Goal: Information Seeking & Learning: Understand process/instructions

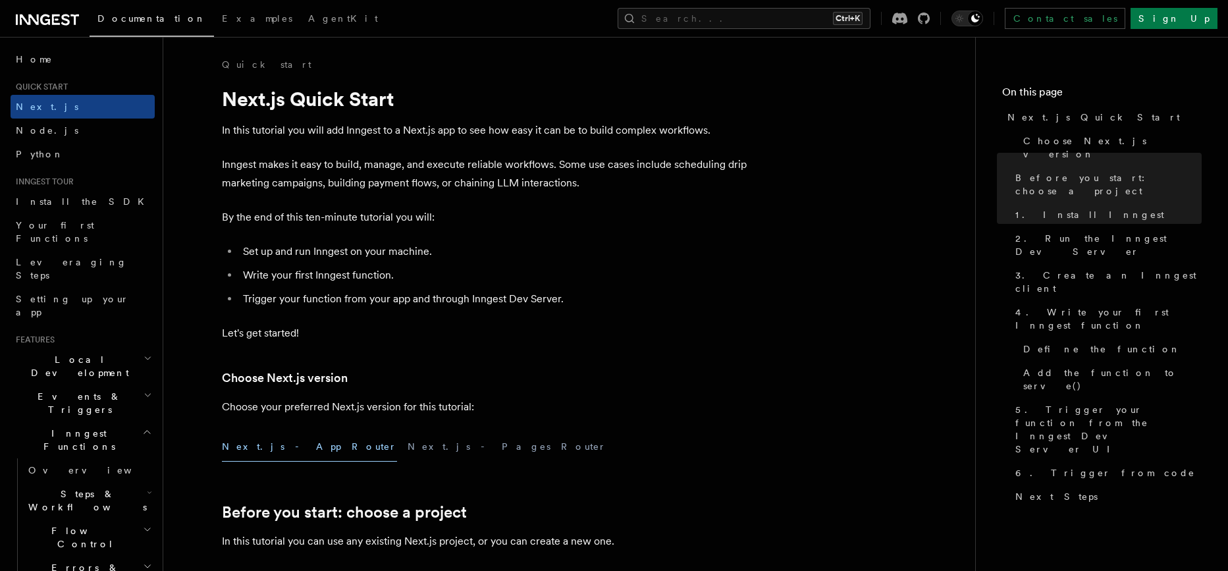
scroll to position [636, 0]
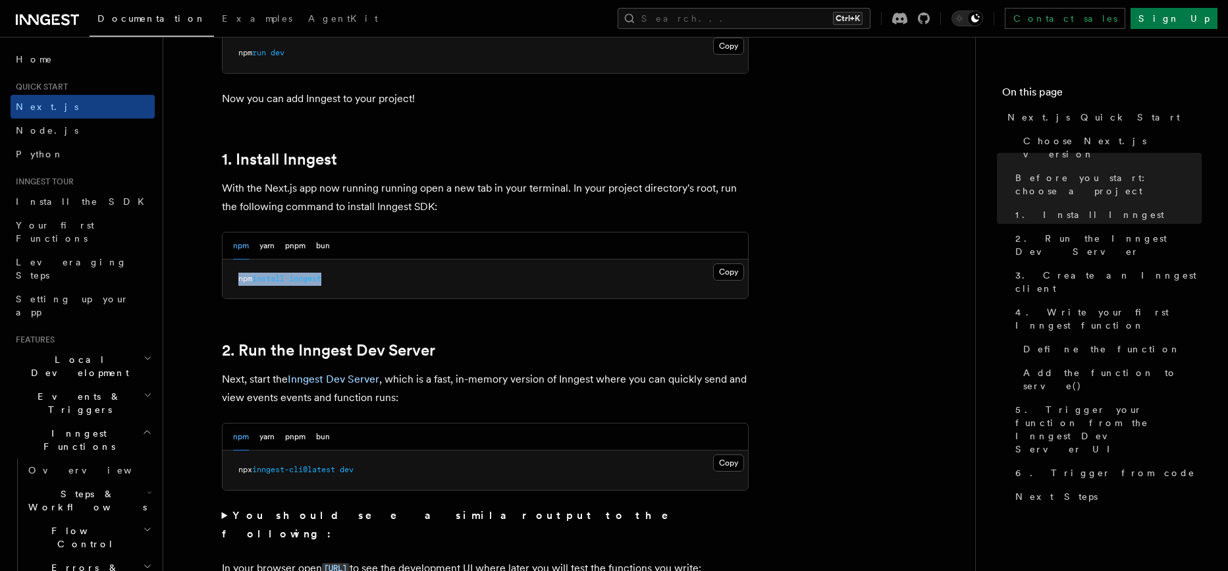
drag, startPoint x: 348, startPoint y: 280, endPoint x: 221, endPoint y: 280, distance: 127.7
click at [223, 280] on pre "npm install inngest" at bounding box center [485, 279] width 525 height 40
copy span "npm install inngest"
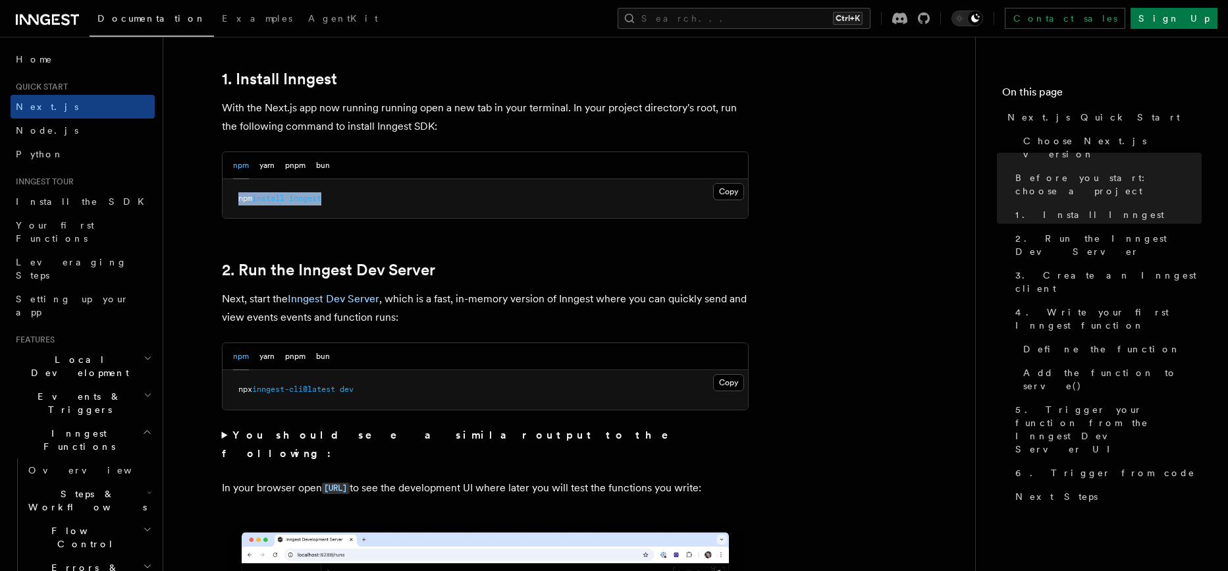
scroll to position [727, 0]
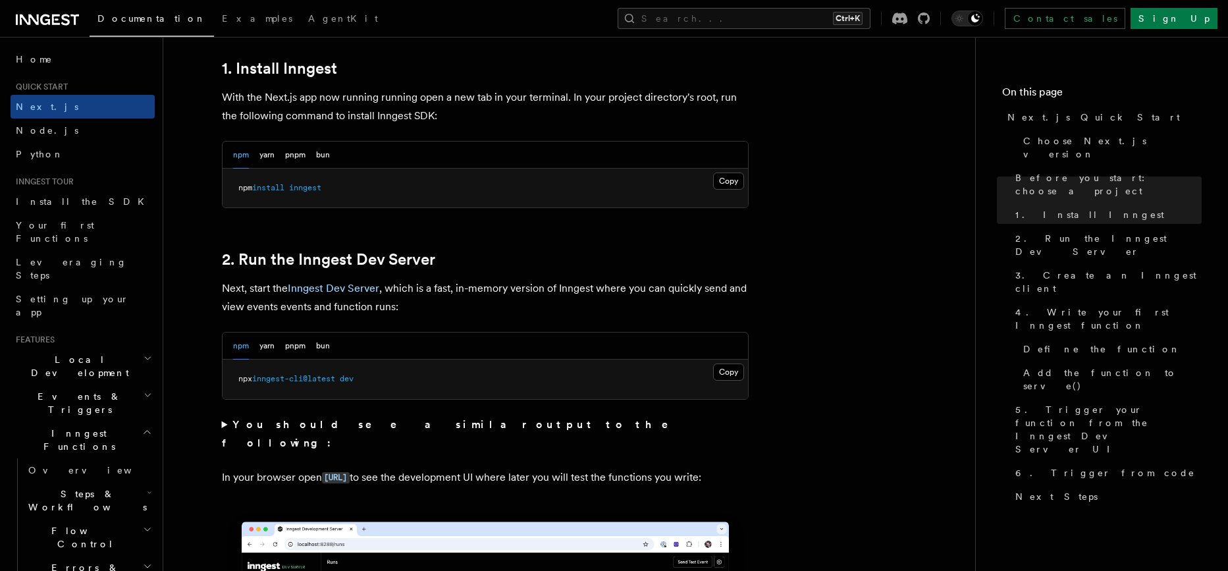
drag, startPoint x: 379, startPoint y: 386, endPoint x: 223, endPoint y: 386, distance: 156.1
click at [223, 386] on pre "npx inngest-cli@latest dev" at bounding box center [485, 380] width 525 height 40
copy span "npx inngest-cli@latest dev"
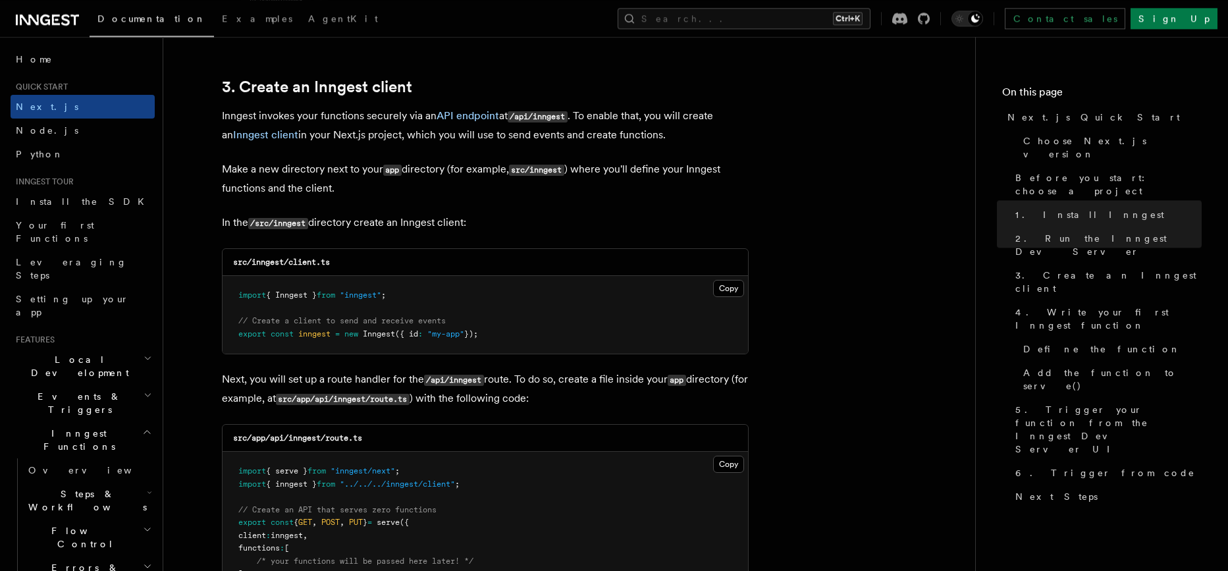
scroll to position [1545, 0]
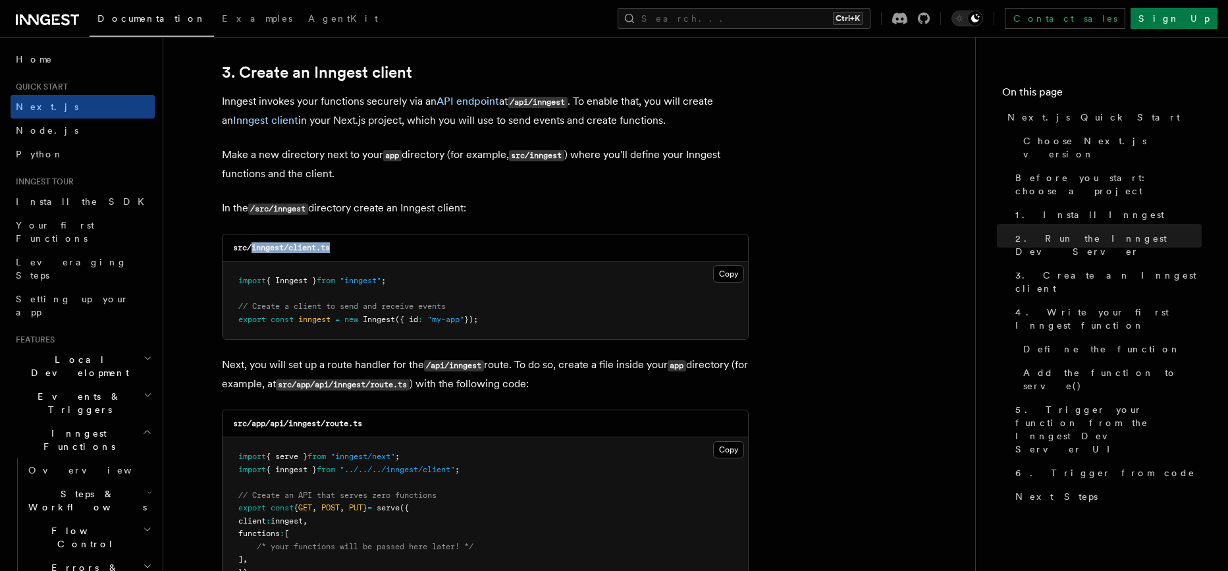
drag, startPoint x: 253, startPoint y: 255, endPoint x: 362, endPoint y: 258, distance: 109.4
click at [362, 258] on div "src/inngest/client.ts" at bounding box center [485, 247] width 525 height 27
copy code "inngest/client.ts"
click at [496, 328] on pre "import { Inngest } from "inngest" ; // Create a client to send and receive even…" at bounding box center [485, 300] width 525 height 78
copy p
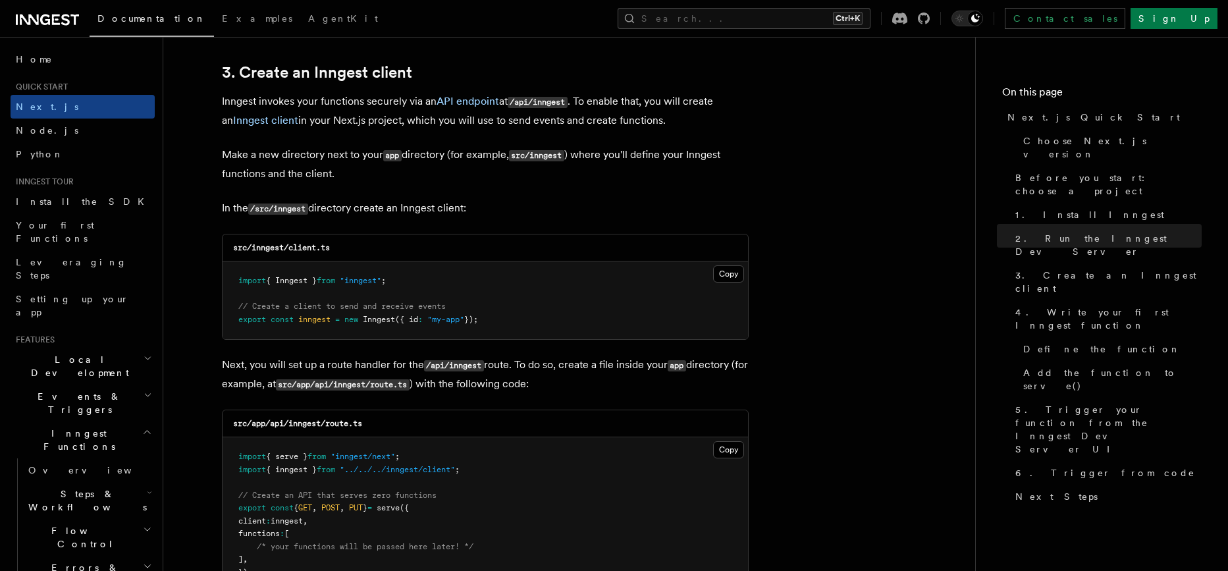
click at [660, 323] on pre "import { Inngest } from "inngest" ; // Create a client to send and receive even…" at bounding box center [485, 300] width 525 height 78
click at [724, 286] on pre "import { Inngest } from "inngest" ; // Create a client to send and receive even…" at bounding box center [485, 300] width 525 height 78
click at [728, 282] on button "Copy Copied" at bounding box center [728, 273] width 31 height 17
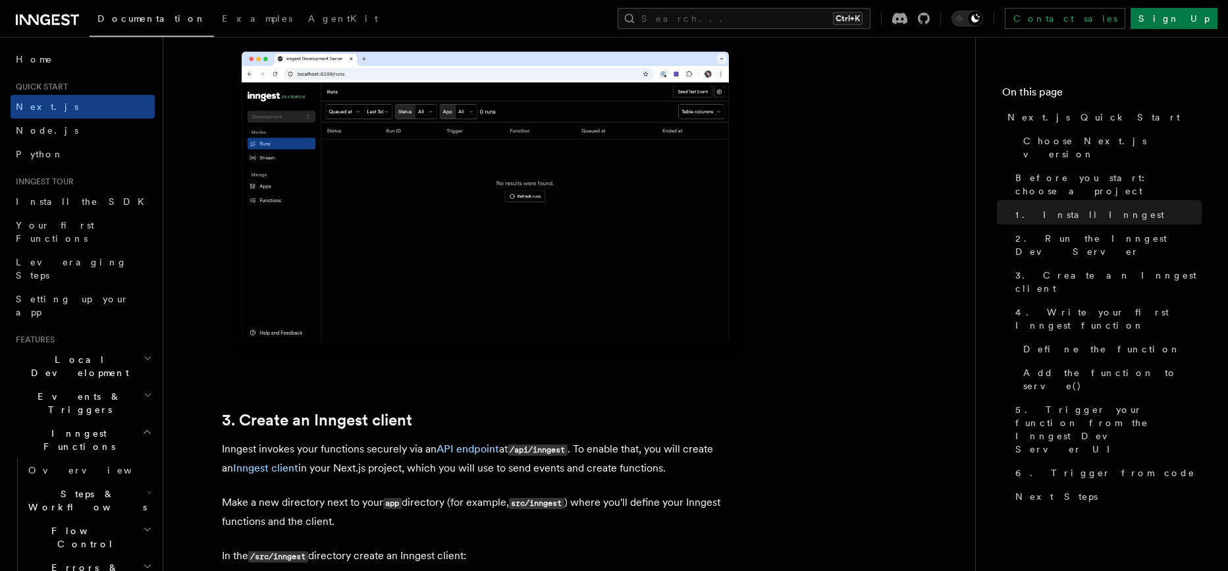
scroll to position [1363, 0]
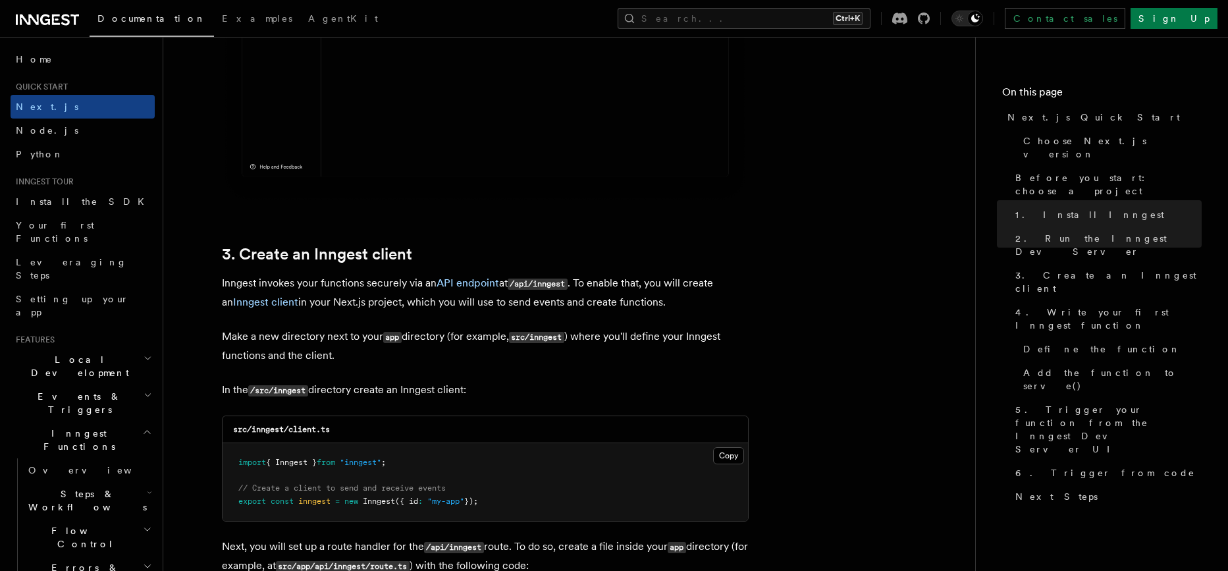
drag, startPoint x: 434, startPoint y: 293, endPoint x: 661, endPoint y: 315, distance: 228.2
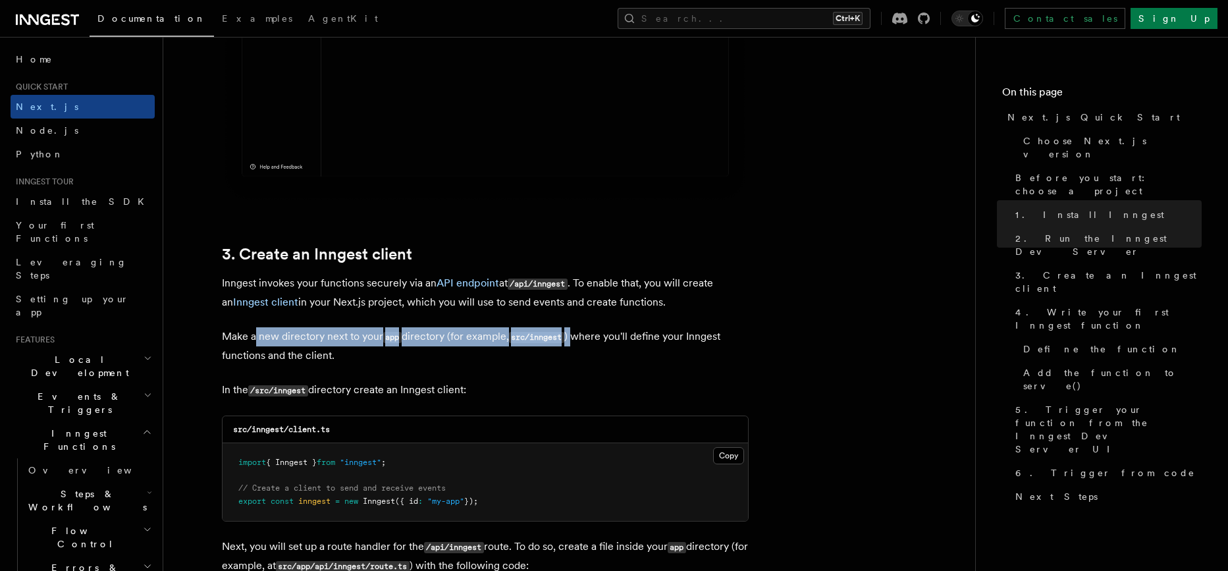
drag, startPoint x: 257, startPoint y: 335, endPoint x: 579, endPoint y: 343, distance: 322.8
click at [579, 343] on p "Make a new directory next to your app directory (for example, src/inngest ) whe…" at bounding box center [485, 346] width 527 height 38
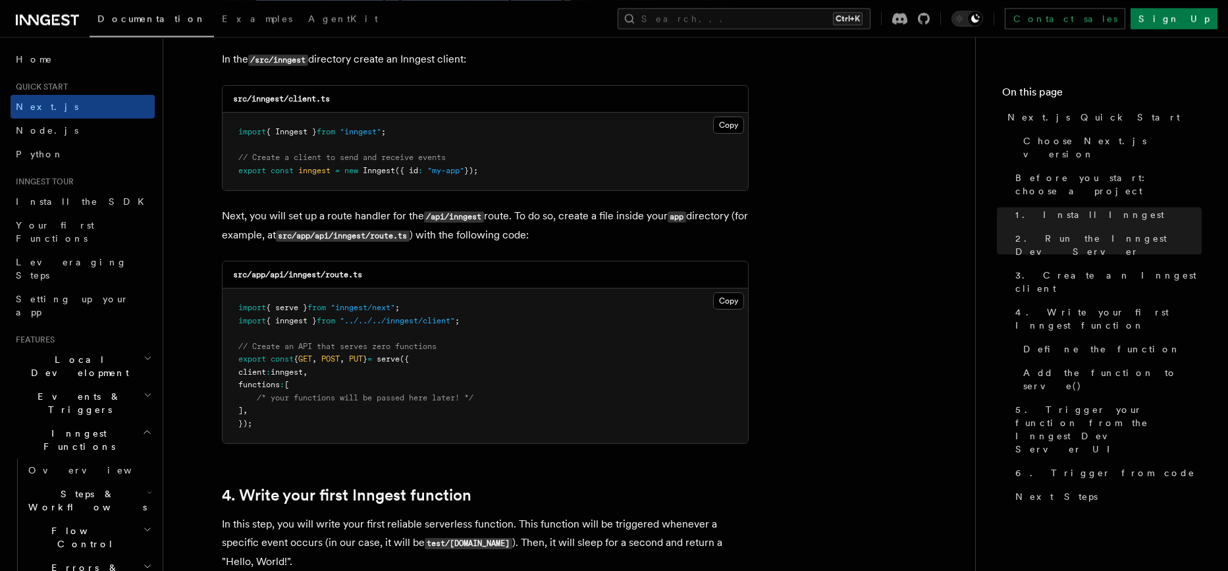
scroll to position [1727, 0]
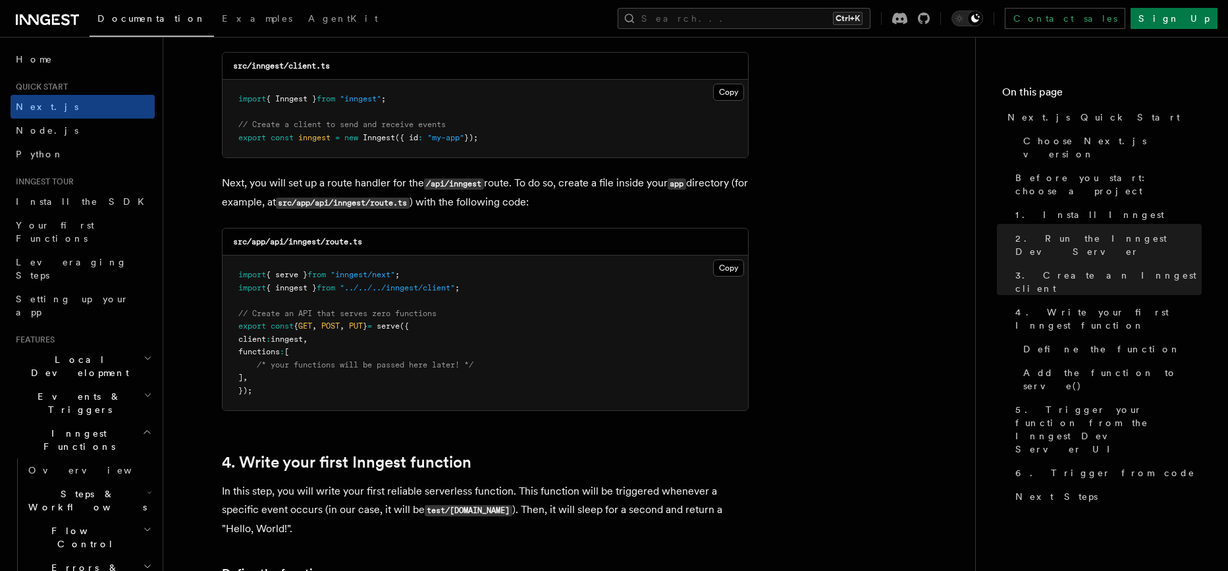
drag, startPoint x: 406, startPoint y: 238, endPoint x: 346, endPoint y: 242, distance: 60.7
click at [407, 238] on div "src/app/api/inngest/route.ts" at bounding box center [485, 241] width 525 height 27
drag, startPoint x: 294, startPoint y: 246, endPoint x: 411, endPoint y: 250, distance: 116.6
click at [411, 250] on div "src/app/api/inngest/route.ts" at bounding box center [485, 241] width 525 height 27
copy code "nngest/route.ts"
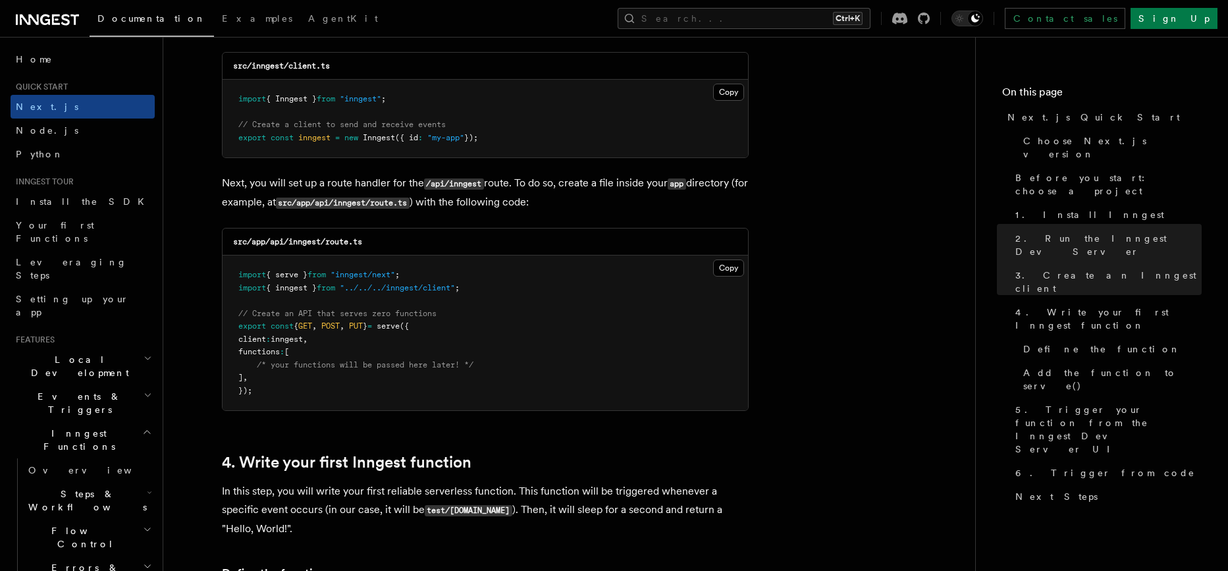
click at [633, 325] on pre "import { serve } from "inngest/next" ; import { inngest } from "../../../innges…" at bounding box center [485, 332] width 525 height 155
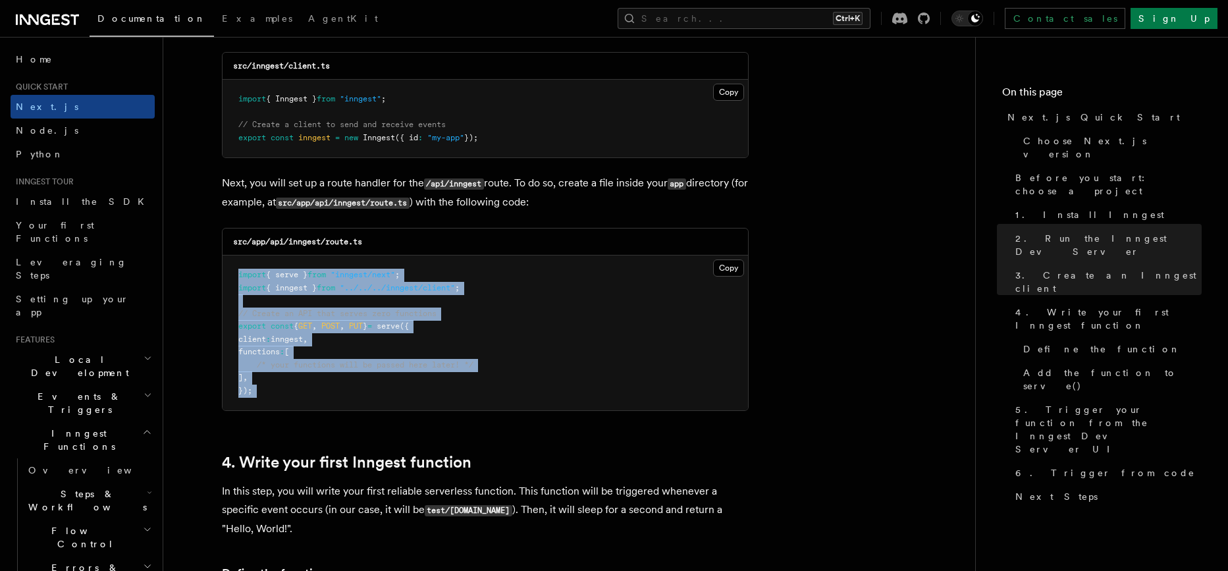
drag, startPoint x: 282, startPoint y: 404, endPoint x: 225, endPoint y: 265, distance: 150.0
click at [225, 265] on pre "import { serve } from "inngest/next" ; import { inngest } from "../../../innges…" at bounding box center [485, 332] width 525 height 155
copy code "import { serve } from "inngest/next" ; import { inngest } from "../../../innges…"
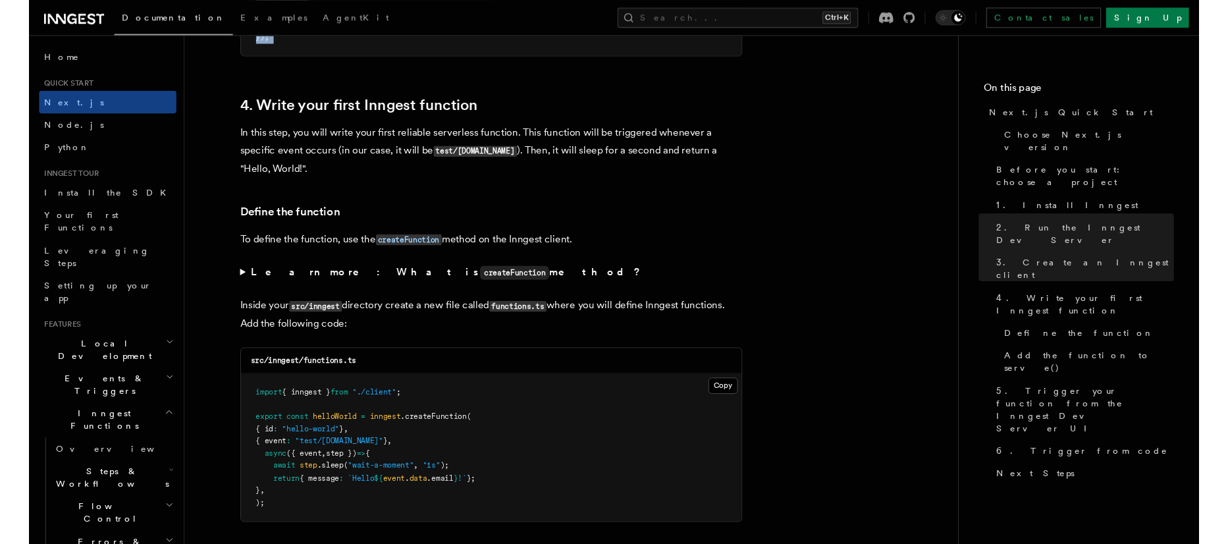
scroll to position [2090, 0]
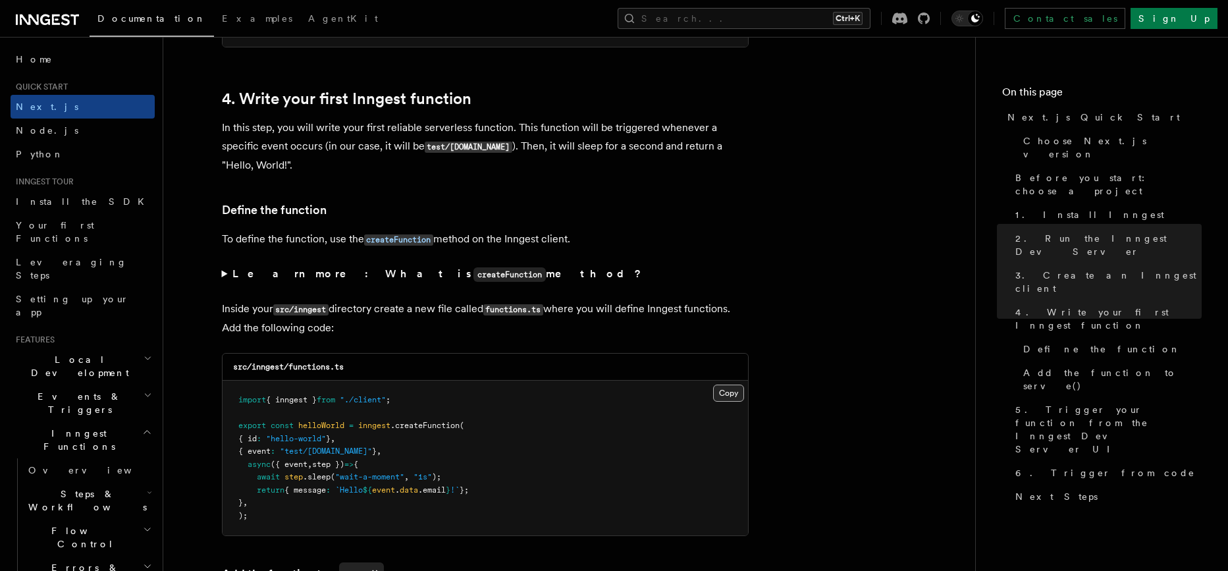
click at [731, 400] on button "Copy Copied" at bounding box center [728, 393] width 31 height 17
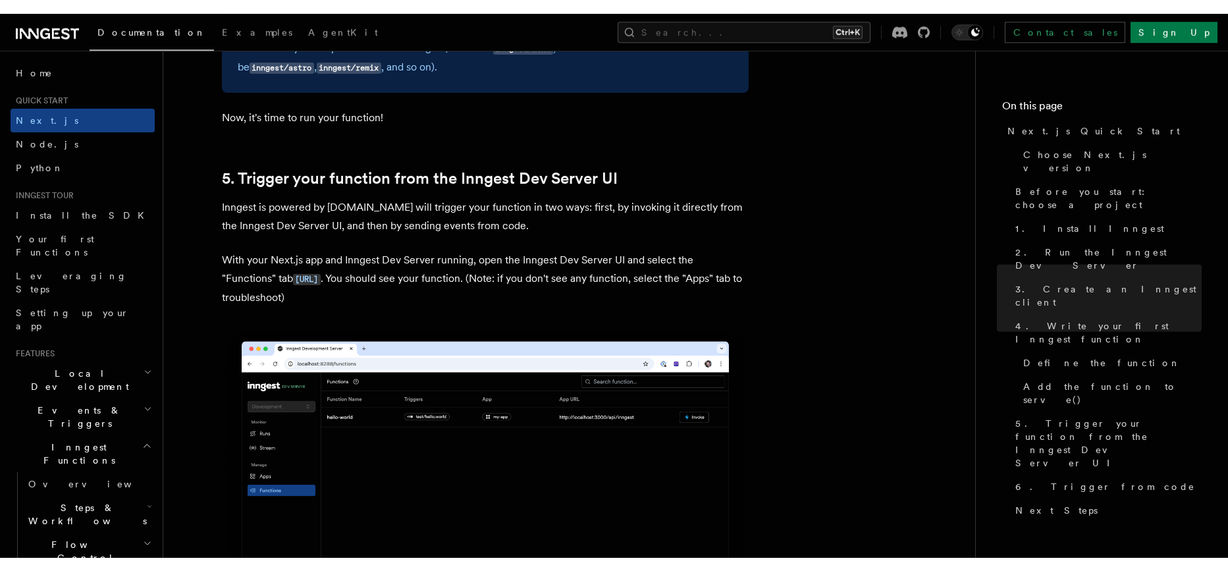
scroll to position [3237, 0]
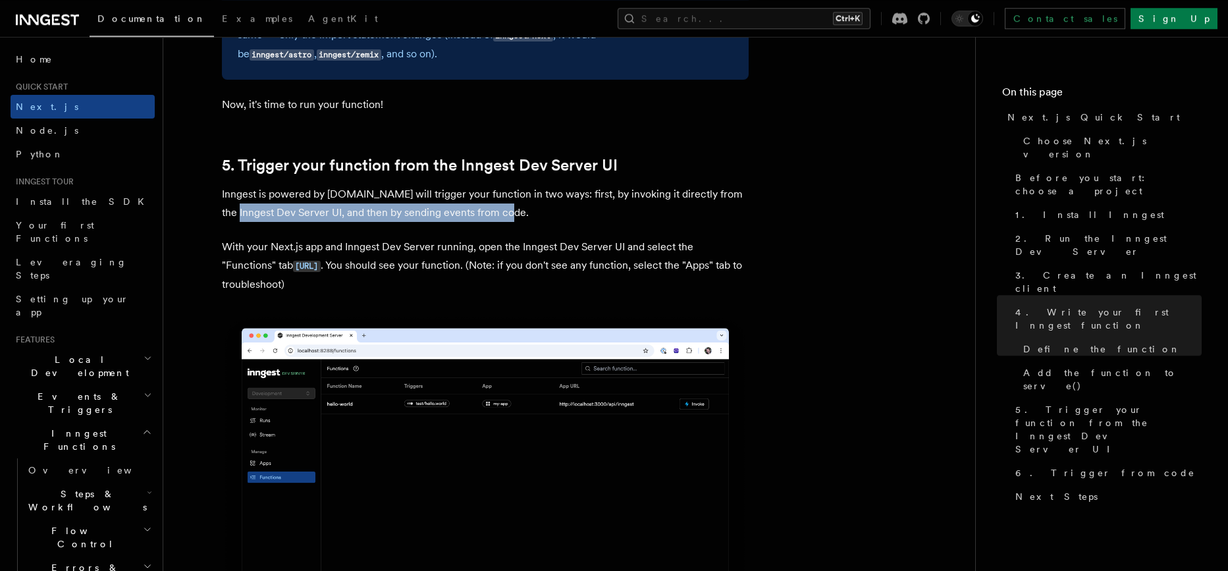
drag, startPoint x: 238, startPoint y: 214, endPoint x: 501, endPoint y: 231, distance: 263.3
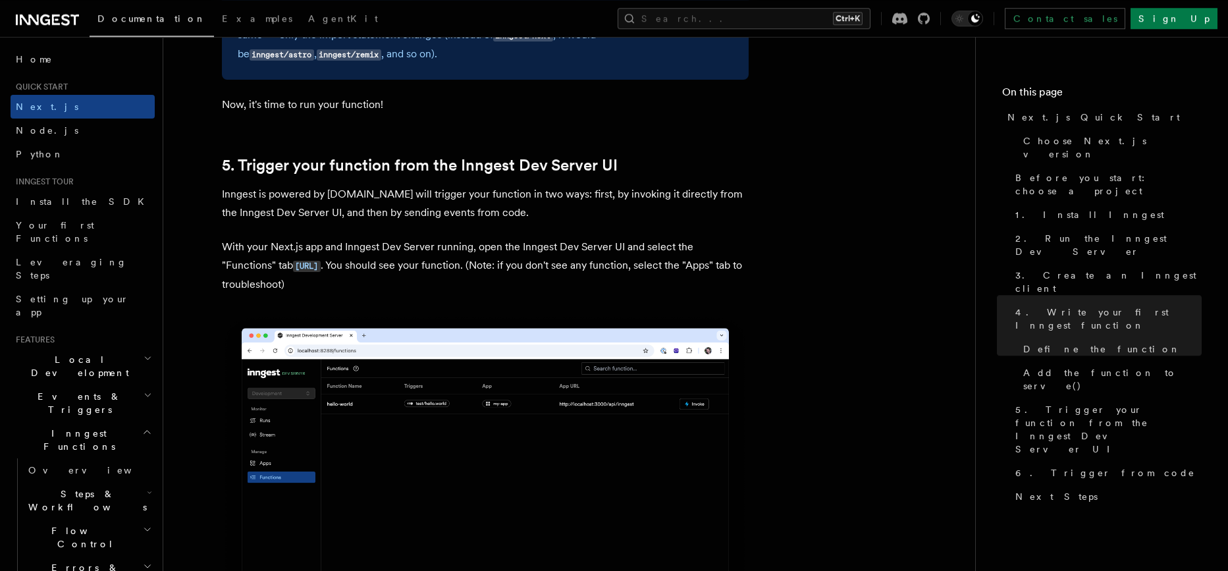
drag, startPoint x: 261, startPoint y: 242, endPoint x: 394, endPoint y: 251, distance: 132.7
click at [394, 251] on p "With your Next.js app and Inngest Dev Server running, open the Inngest Dev Serv…" at bounding box center [485, 266] width 527 height 56
